Goal: Connect with others: Connect with other users

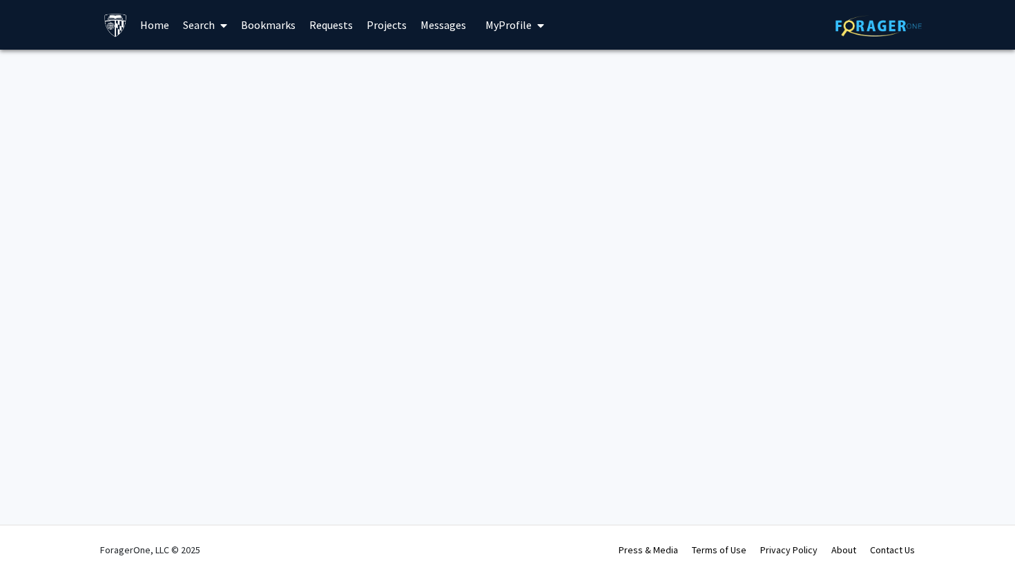
click at [515, 20] on span "My Profile" at bounding box center [508, 25] width 46 height 14
click at [495, 70] on img at bounding box center [509, 71] width 28 height 28
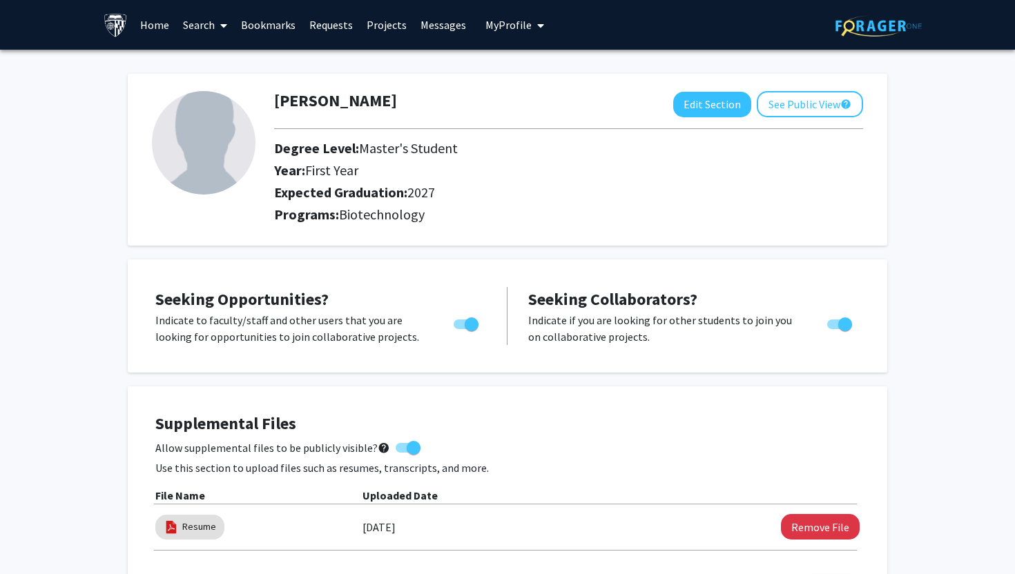
click at [389, 30] on link "Projects" at bounding box center [387, 25] width 54 height 48
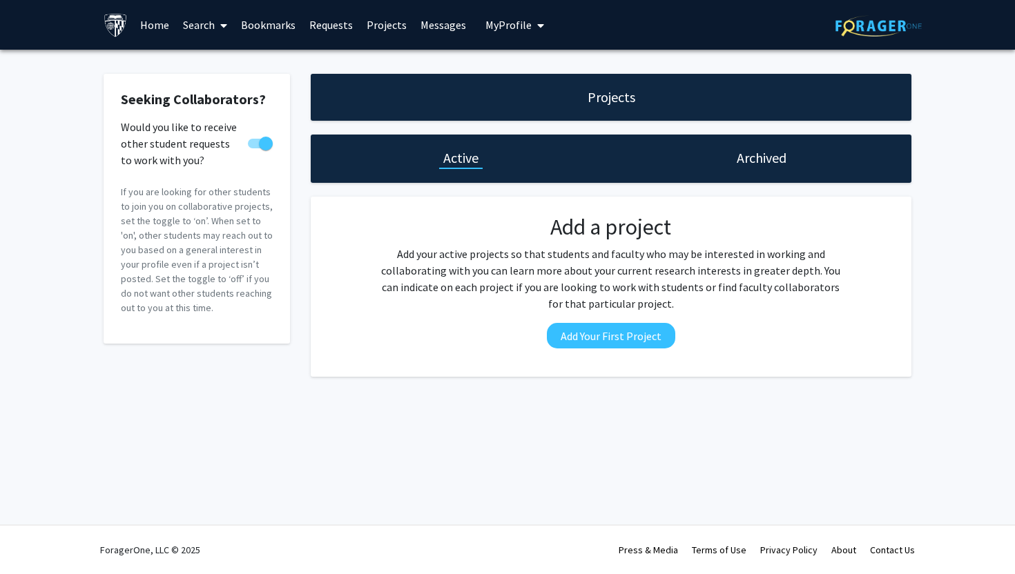
click at [326, 21] on link "Requests" at bounding box center [330, 25] width 57 height 48
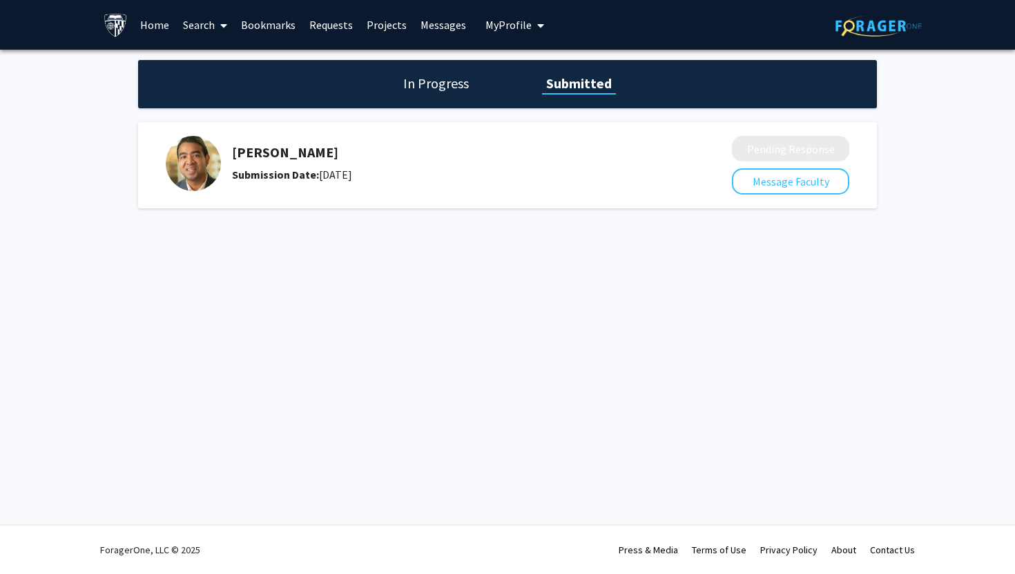
click at [215, 26] on span at bounding box center [221, 25] width 12 height 48
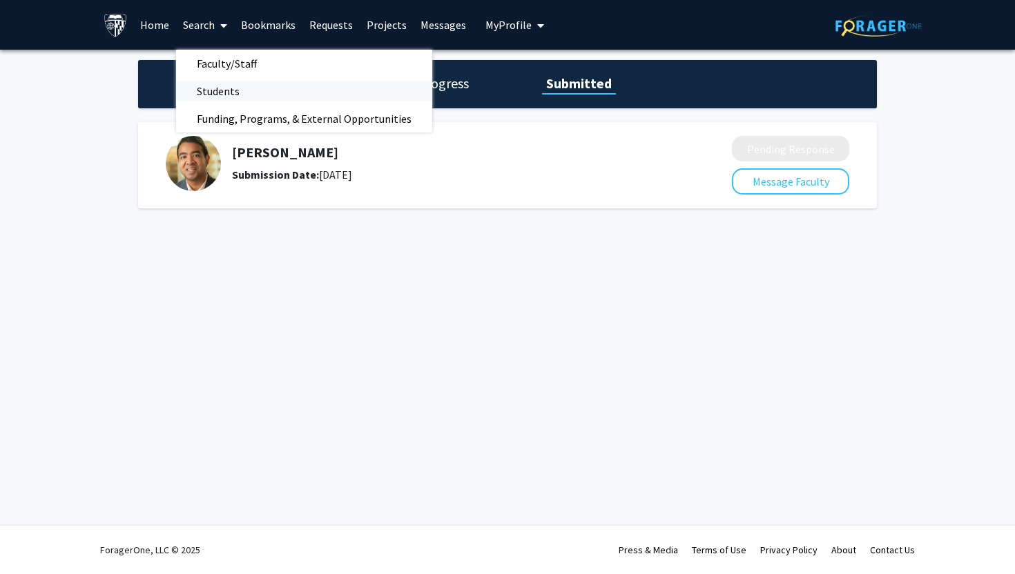
click at [227, 92] on span "Students" at bounding box center [218, 91] width 84 height 28
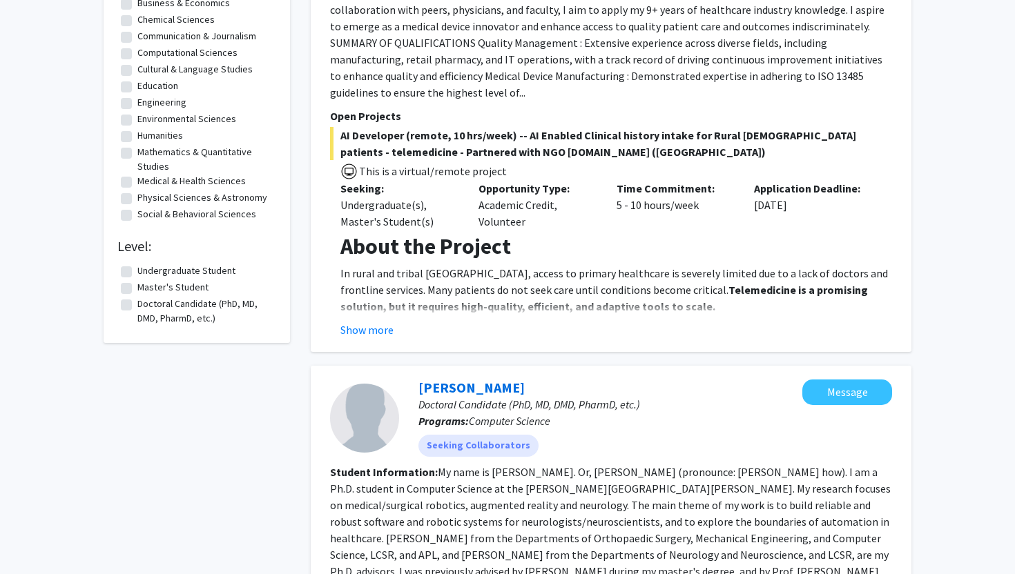
scroll to position [272, 0]
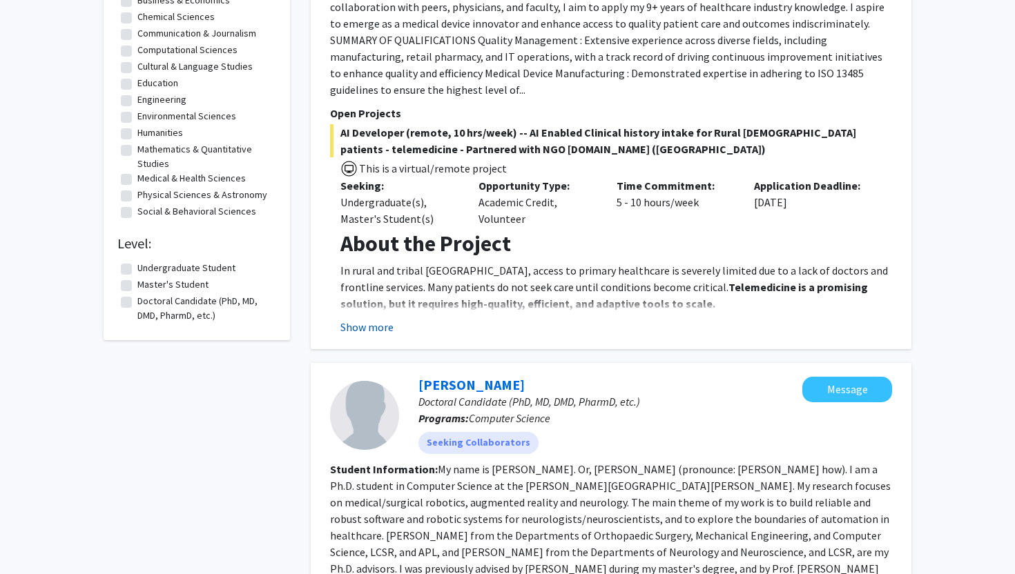
click at [374, 319] on button "Show more" at bounding box center [366, 327] width 53 height 17
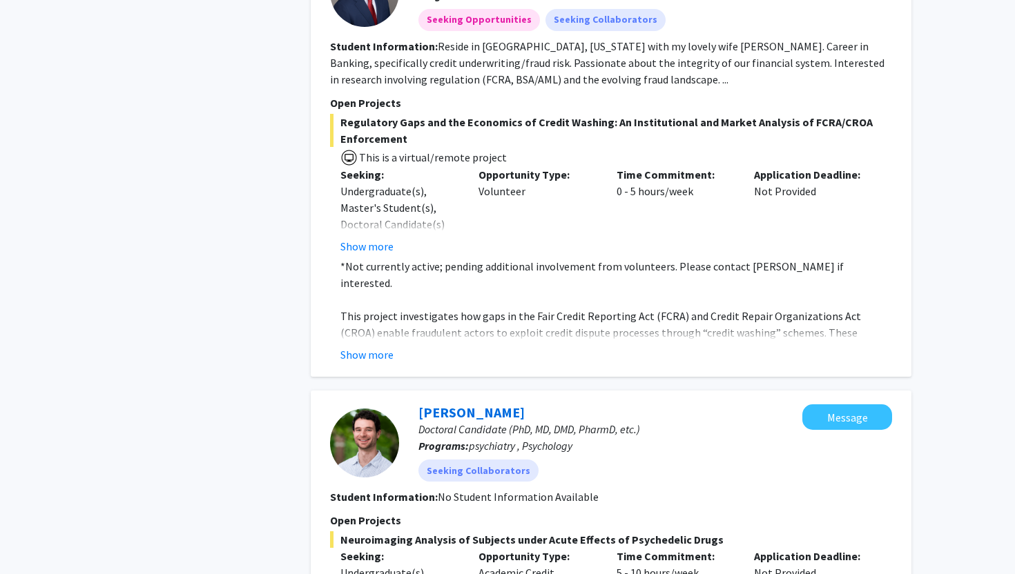
scroll to position [4140, 0]
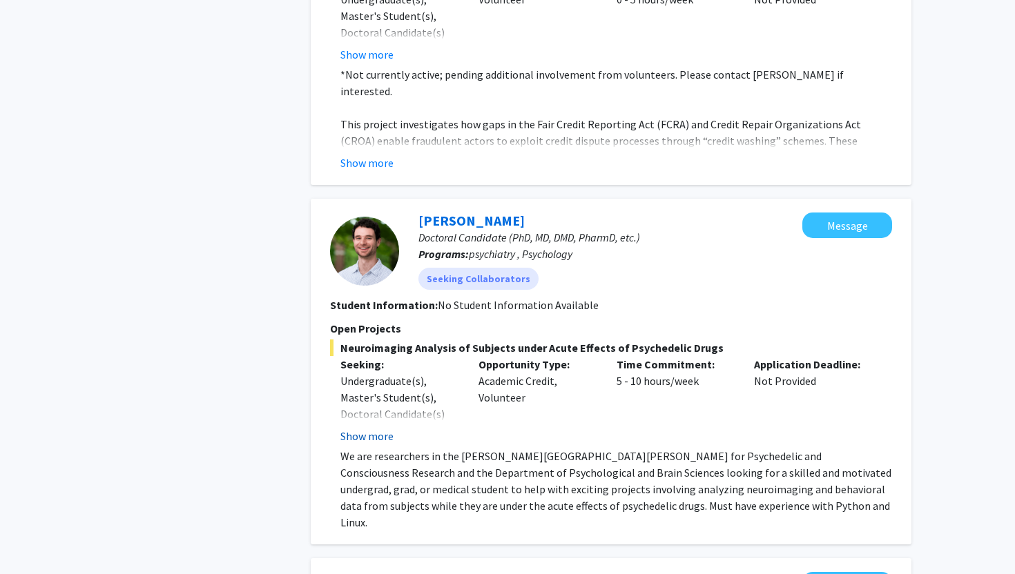
click at [365, 428] on button "Show more" at bounding box center [366, 436] width 53 height 17
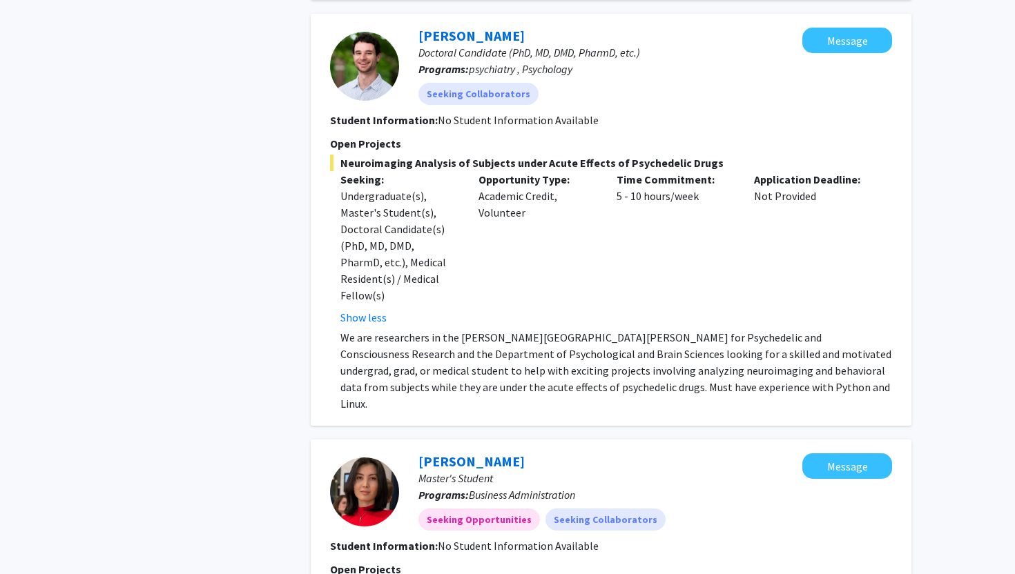
scroll to position [4474, 0]
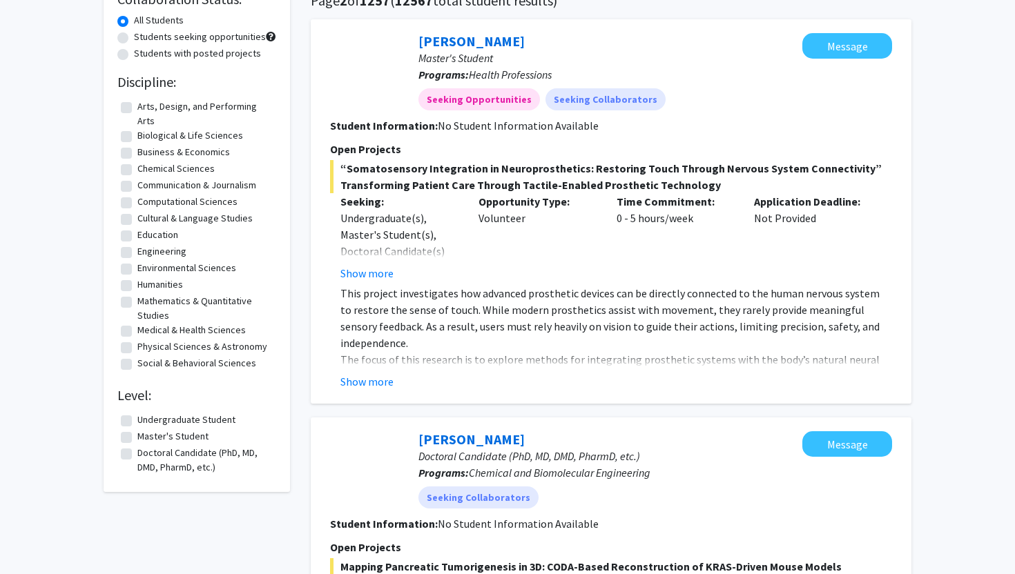
scroll to position [119, 0]
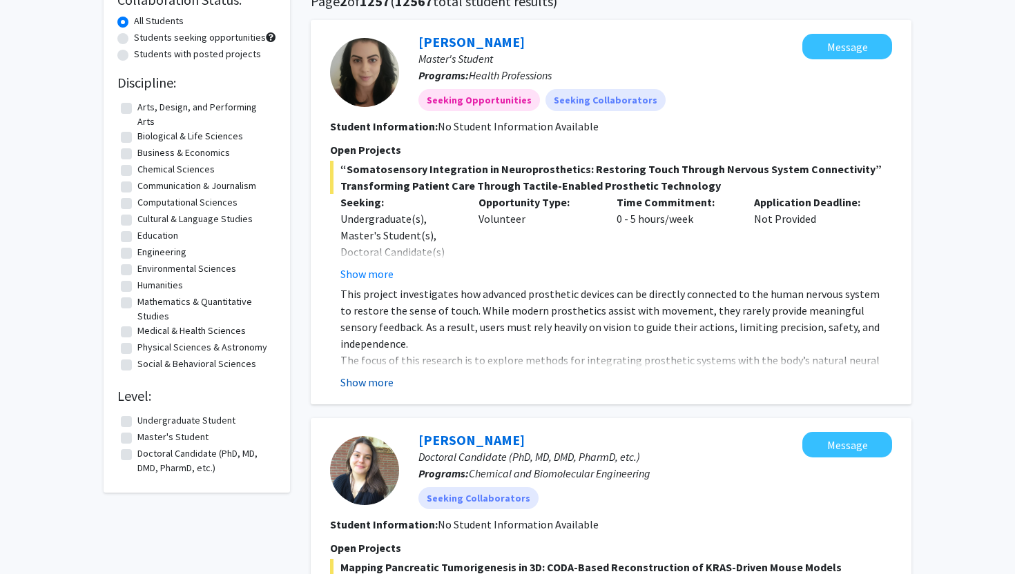
click at [371, 379] on button "Show more" at bounding box center [366, 382] width 53 height 17
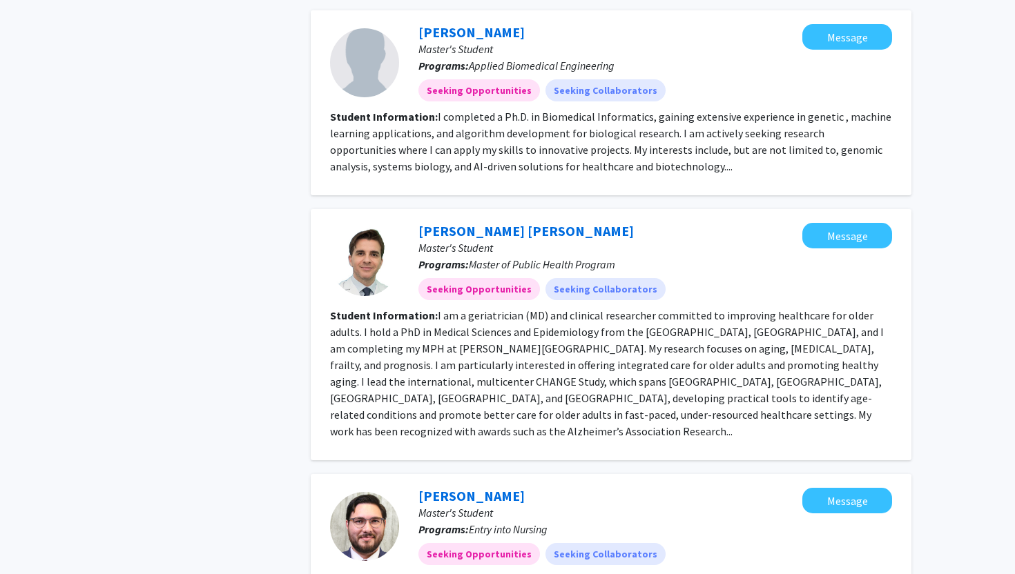
scroll to position [1197, 0]
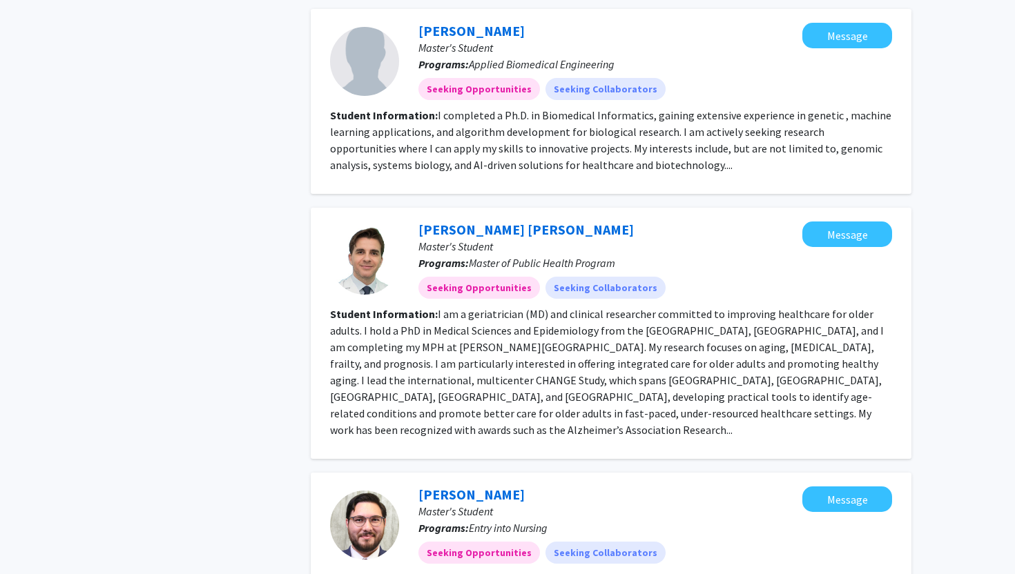
click at [474, 409] on fg-read-more "I am a geriatrician (MD) and clinical researcher committed to improving healthc…" at bounding box center [607, 372] width 554 height 130
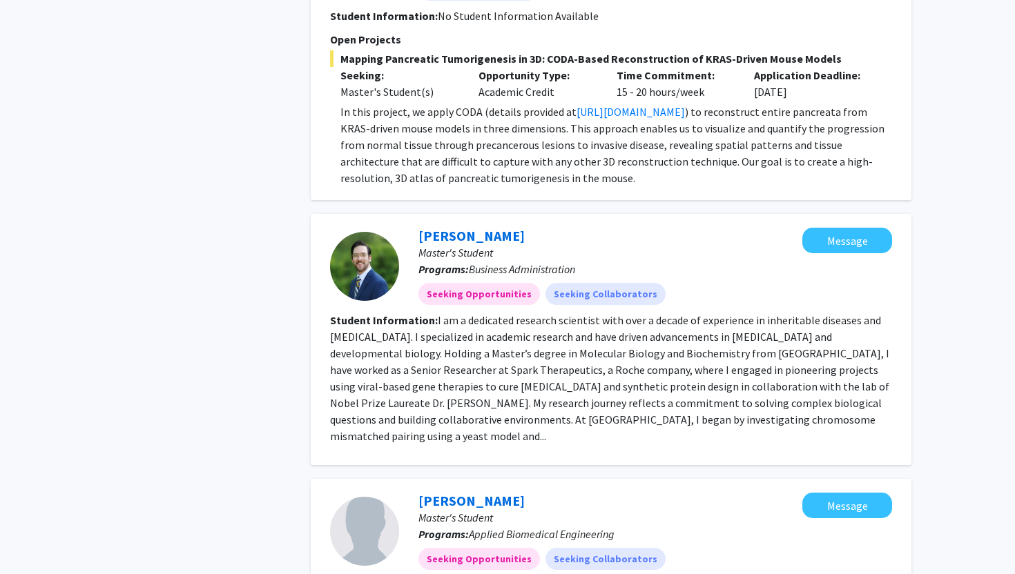
scroll to position [0, 0]
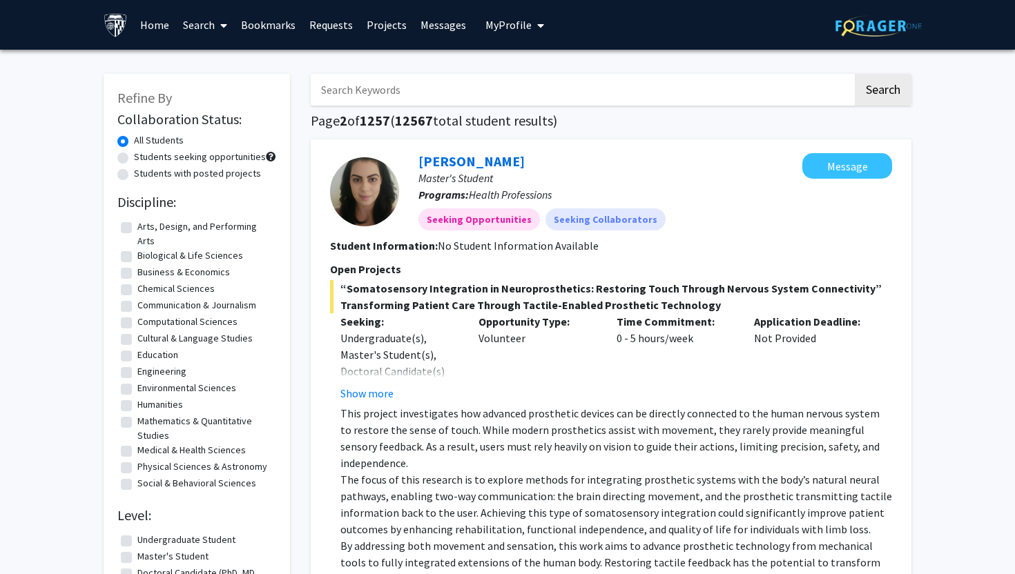
click at [215, 23] on span at bounding box center [221, 25] width 12 height 48
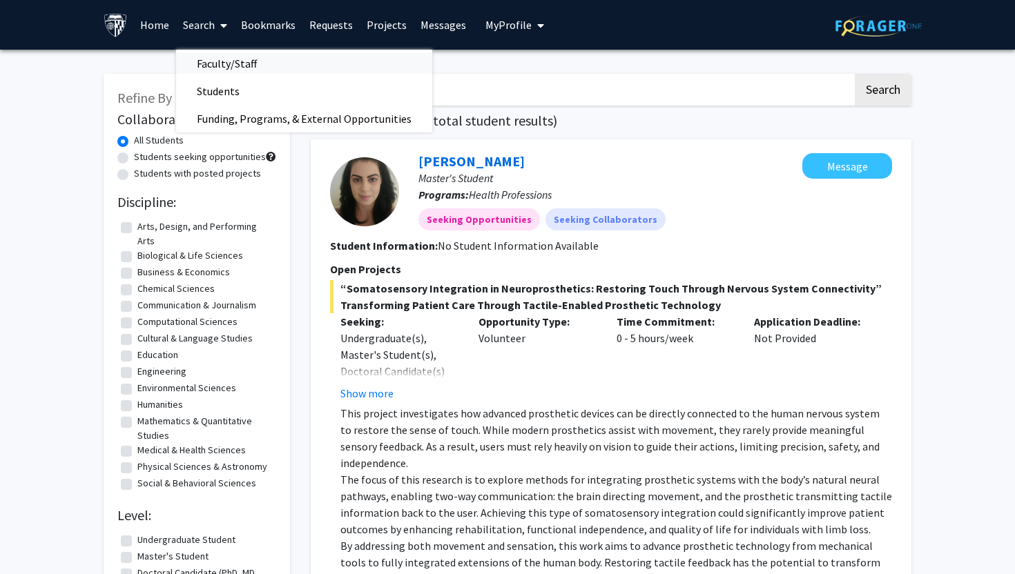
click at [229, 62] on span "Faculty/Staff" at bounding box center [226, 64] width 101 height 28
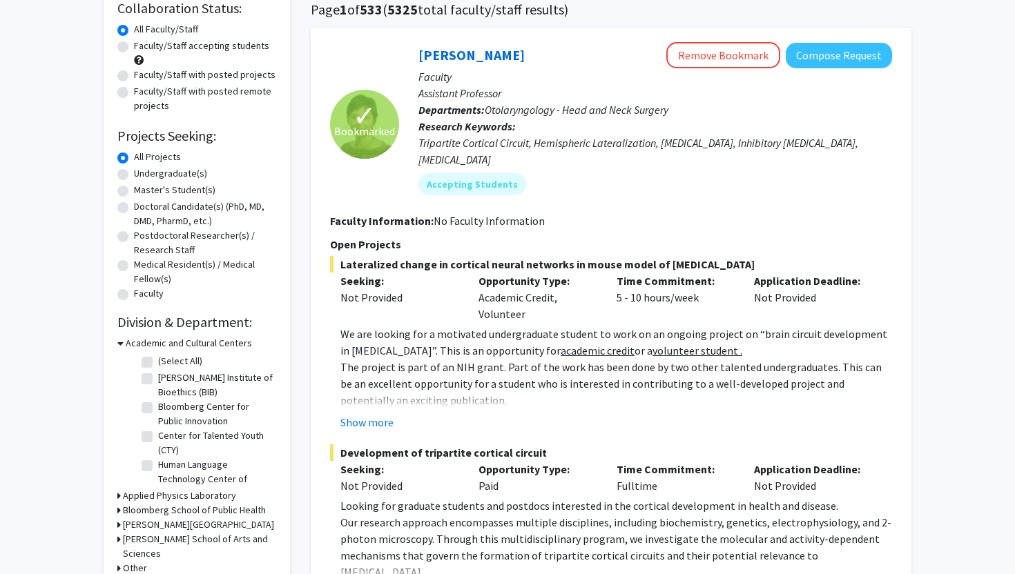
scroll to position [106, 0]
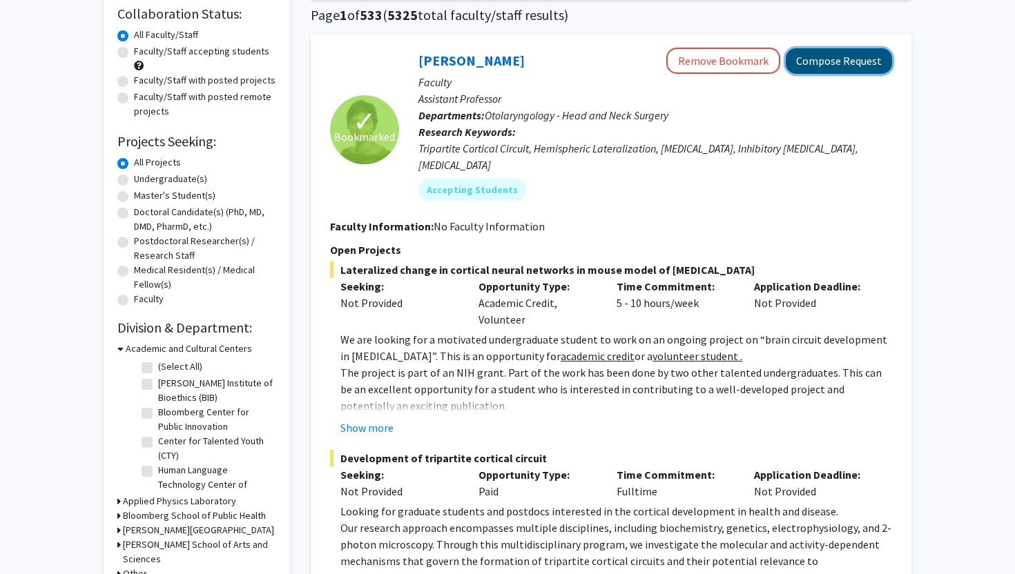
click at [842, 61] on button "Compose Request" at bounding box center [838, 61] width 106 height 26
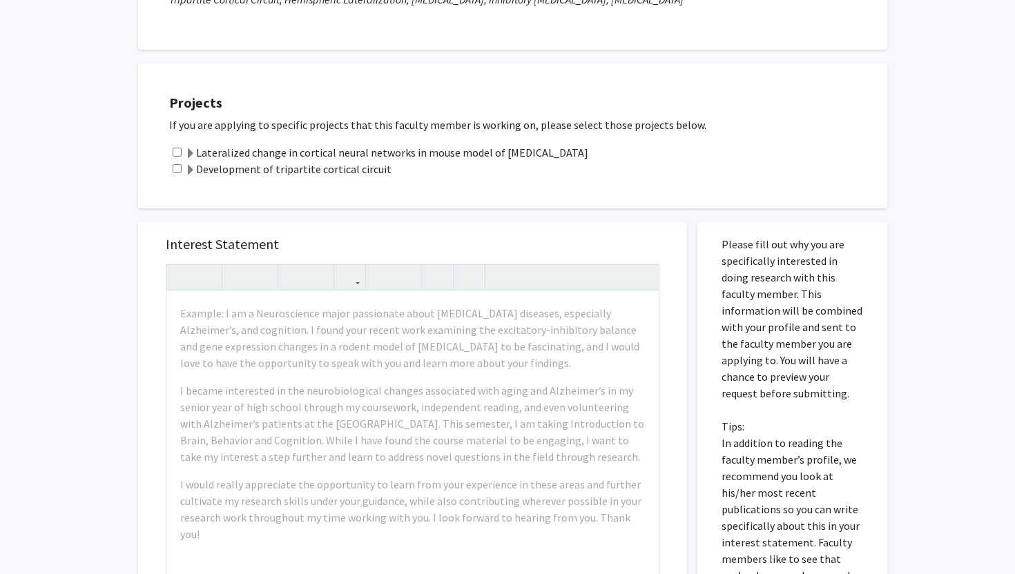
scroll to position [232, 0]
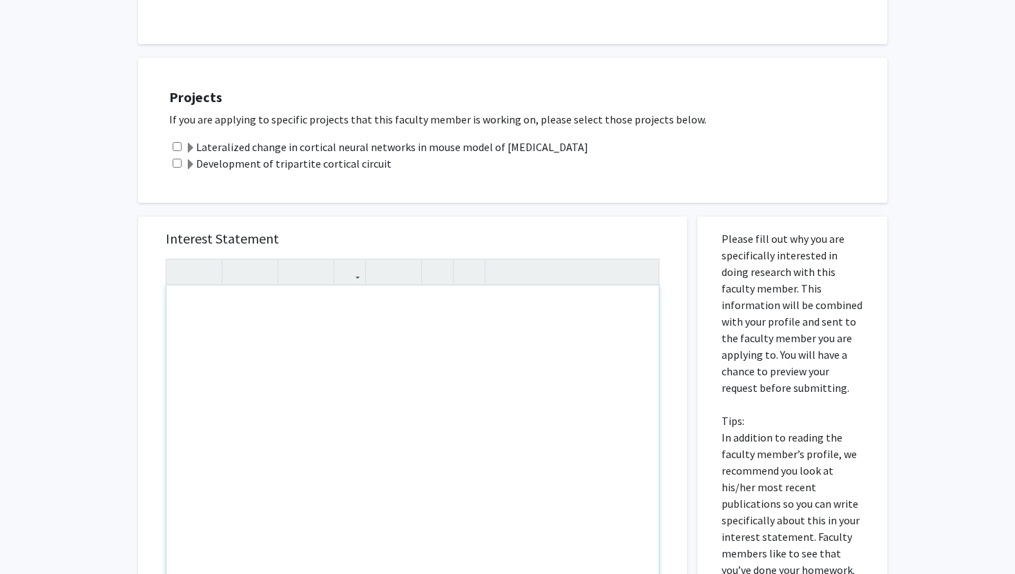
click at [411, 370] on div "Note to users with screen readers: Please press Alt+0 or Option+0 to deactivate…" at bounding box center [412, 444] width 492 height 316
